Goal: Entertainment & Leisure: Browse casually

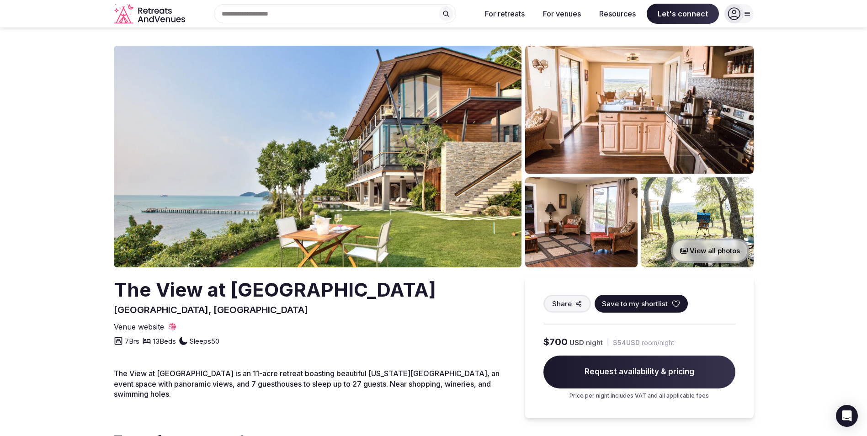
click at [695, 248] on button "View all photos" at bounding box center [710, 251] width 78 height 24
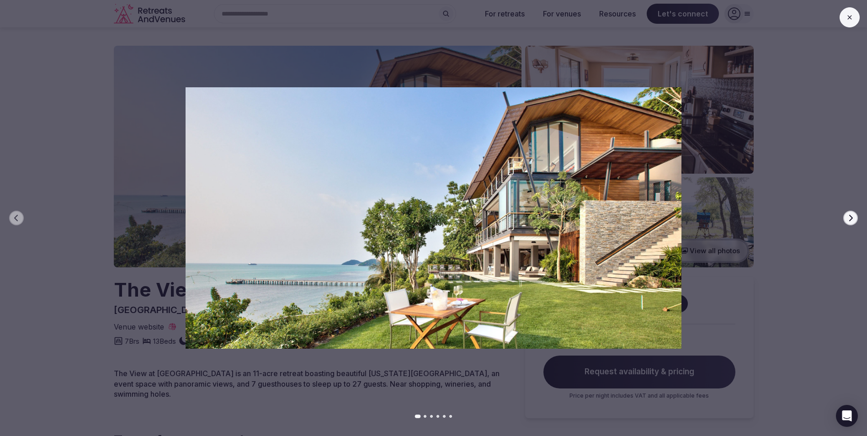
click at [594, 212] on img at bounding box center [433, 217] width 607 height 261
click at [85, 114] on div at bounding box center [430, 217] width 874 height 261
click at [852, 217] on icon "button" at bounding box center [850, 217] width 7 height 7
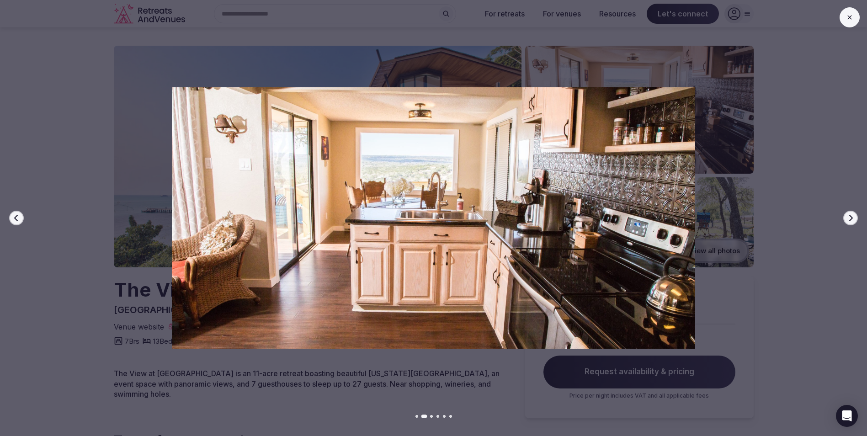
click at [852, 217] on icon "button" at bounding box center [850, 217] width 7 height 7
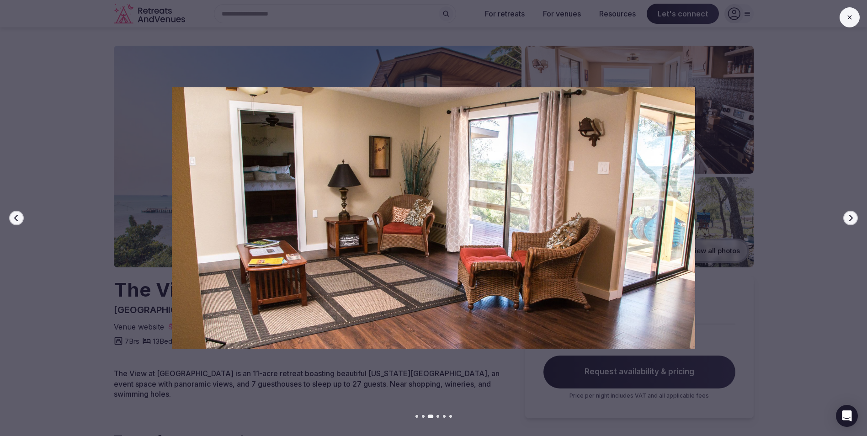
click at [852, 217] on icon "button" at bounding box center [850, 217] width 7 height 7
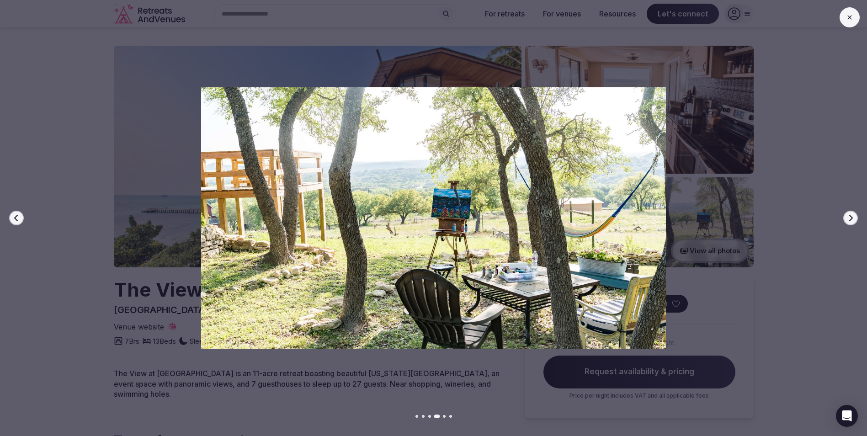
click at [852, 217] on icon "button" at bounding box center [850, 217] width 7 height 7
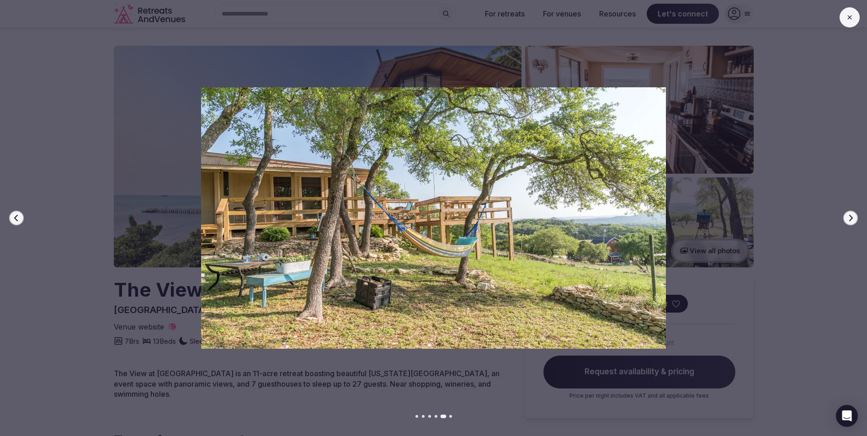
click at [852, 217] on icon "button" at bounding box center [850, 217] width 7 height 7
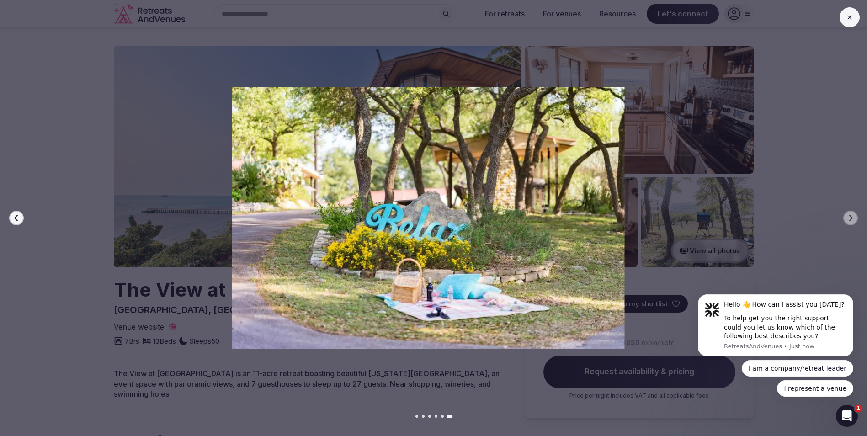
drag, startPoint x: 740, startPoint y: 245, endPoint x: 732, endPoint y: 247, distance: 8.5
click at [732, 247] on div at bounding box center [425, 217] width 874 height 261
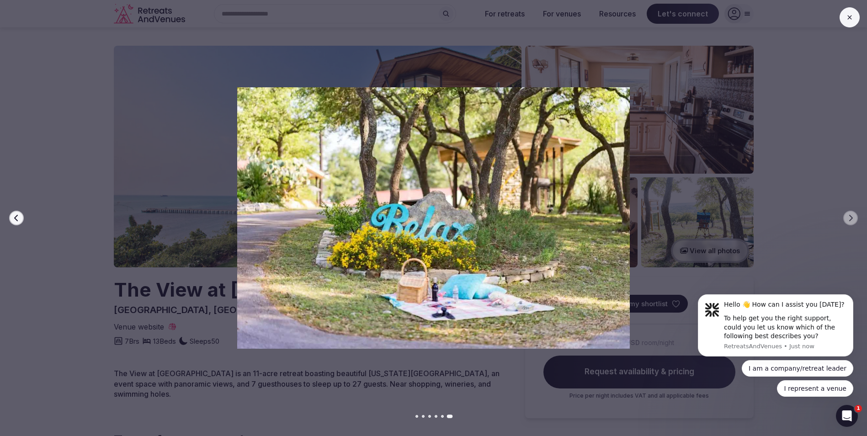
drag, startPoint x: 732, startPoint y: 247, endPoint x: 829, endPoint y: 211, distance: 103.4
click at [829, 211] on div at bounding box center [430, 217] width 874 height 261
click at [13, 216] on icon "button" at bounding box center [16, 217] width 7 height 7
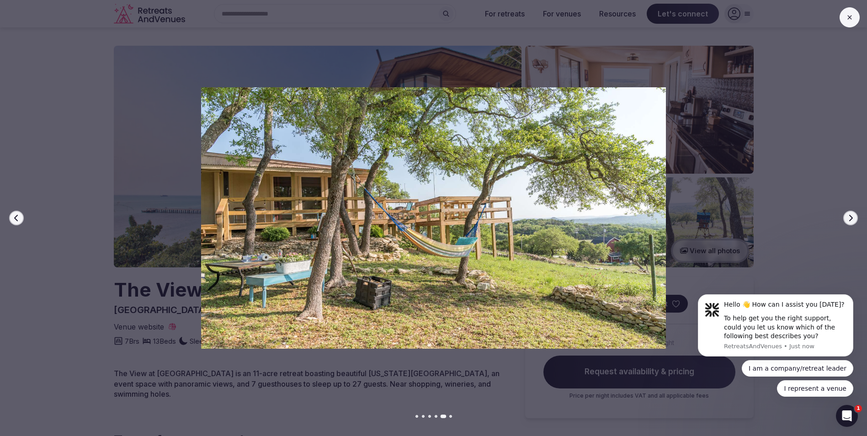
click at [16, 216] on icon "button" at bounding box center [16, 217] width 7 height 7
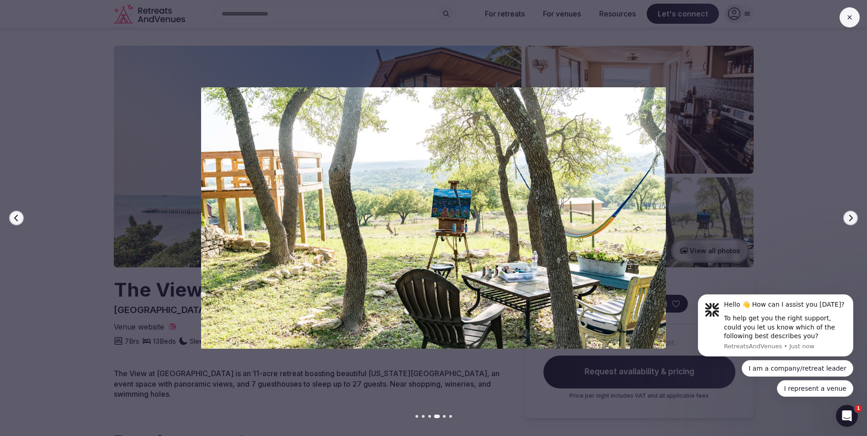
click at [16, 216] on icon "button" at bounding box center [16, 217] width 7 height 7
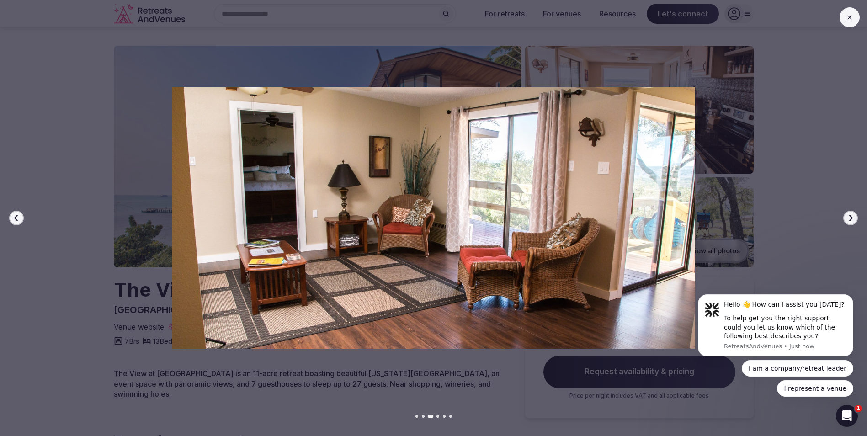
click at [16, 216] on icon "button" at bounding box center [16, 217] width 7 height 7
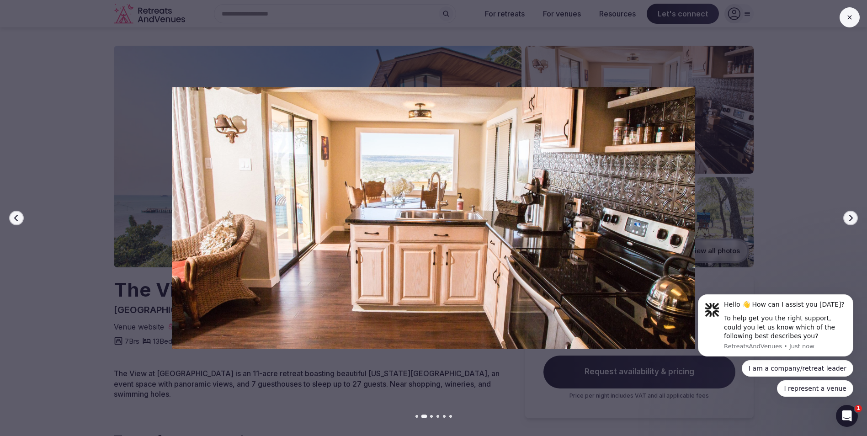
click at [16, 216] on icon "button" at bounding box center [16, 217] width 7 height 7
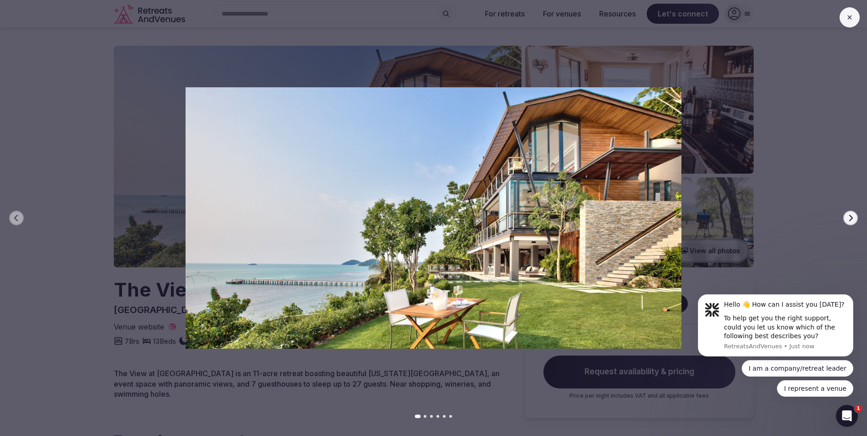
click at [76, 138] on div at bounding box center [430, 217] width 874 height 261
click at [851, 19] on icon at bounding box center [849, 17] width 4 height 4
